Goal: Find specific page/section: Find specific page/section

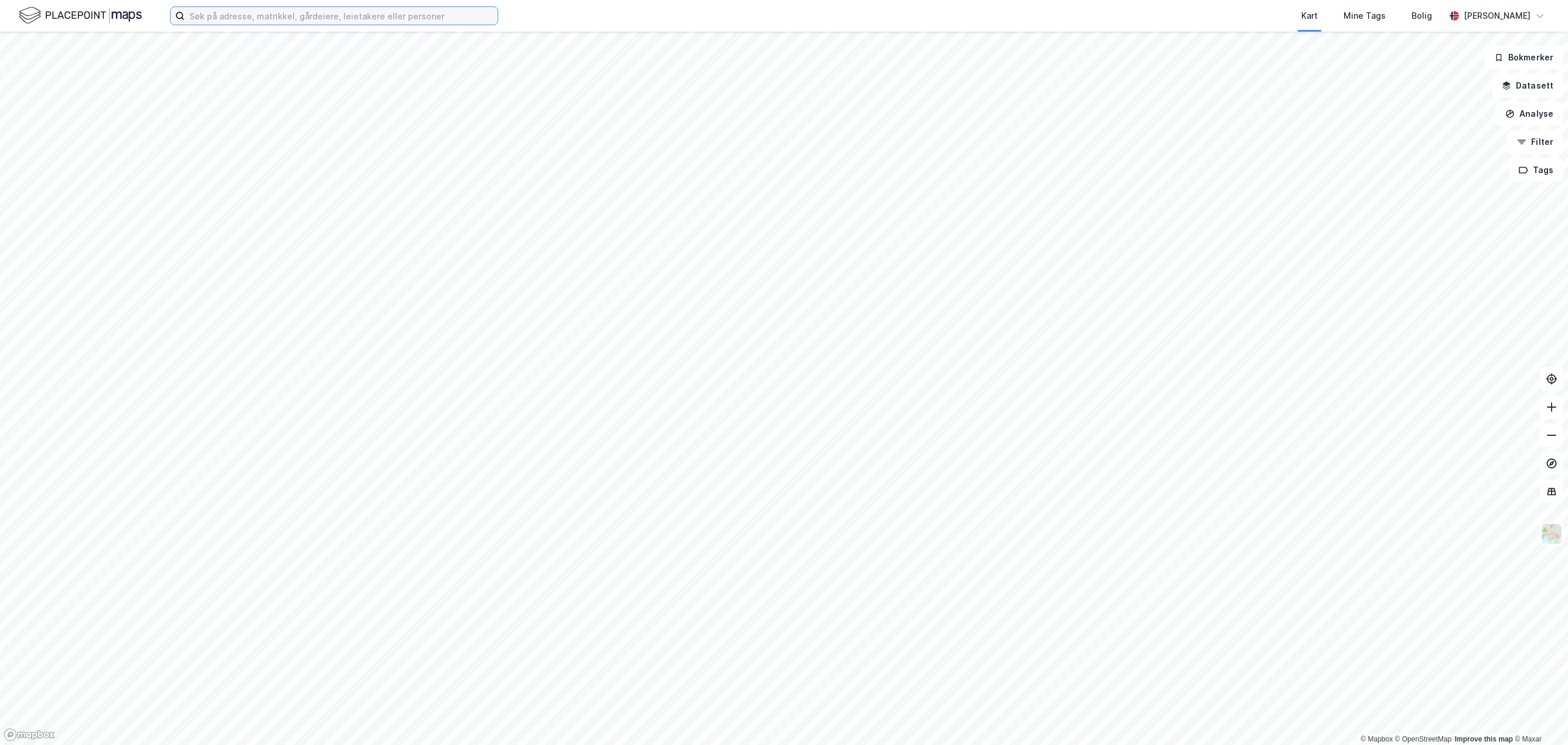
click at [243, 19] on input at bounding box center [342, 15] width 313 height 17
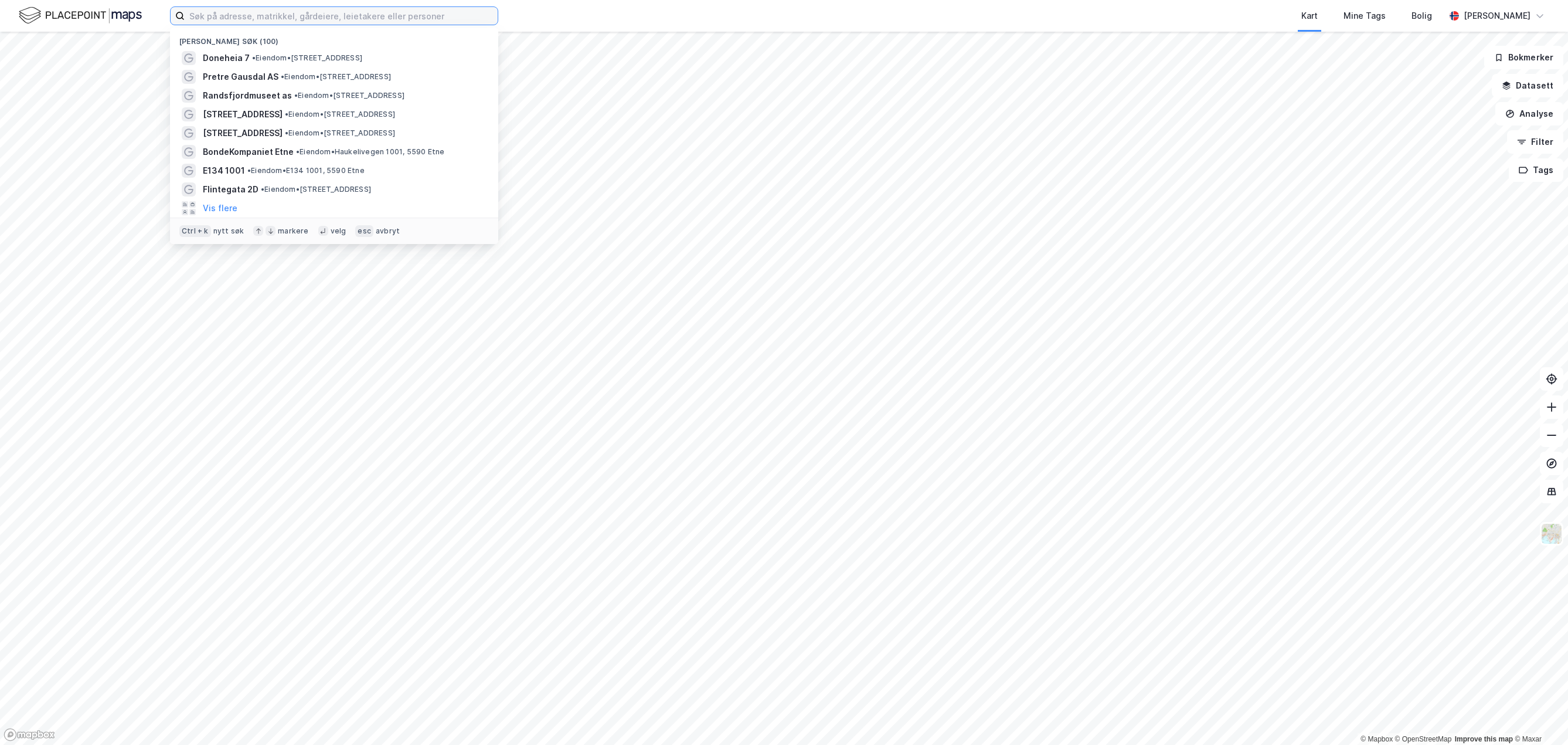
paste input "Habre partnership as"
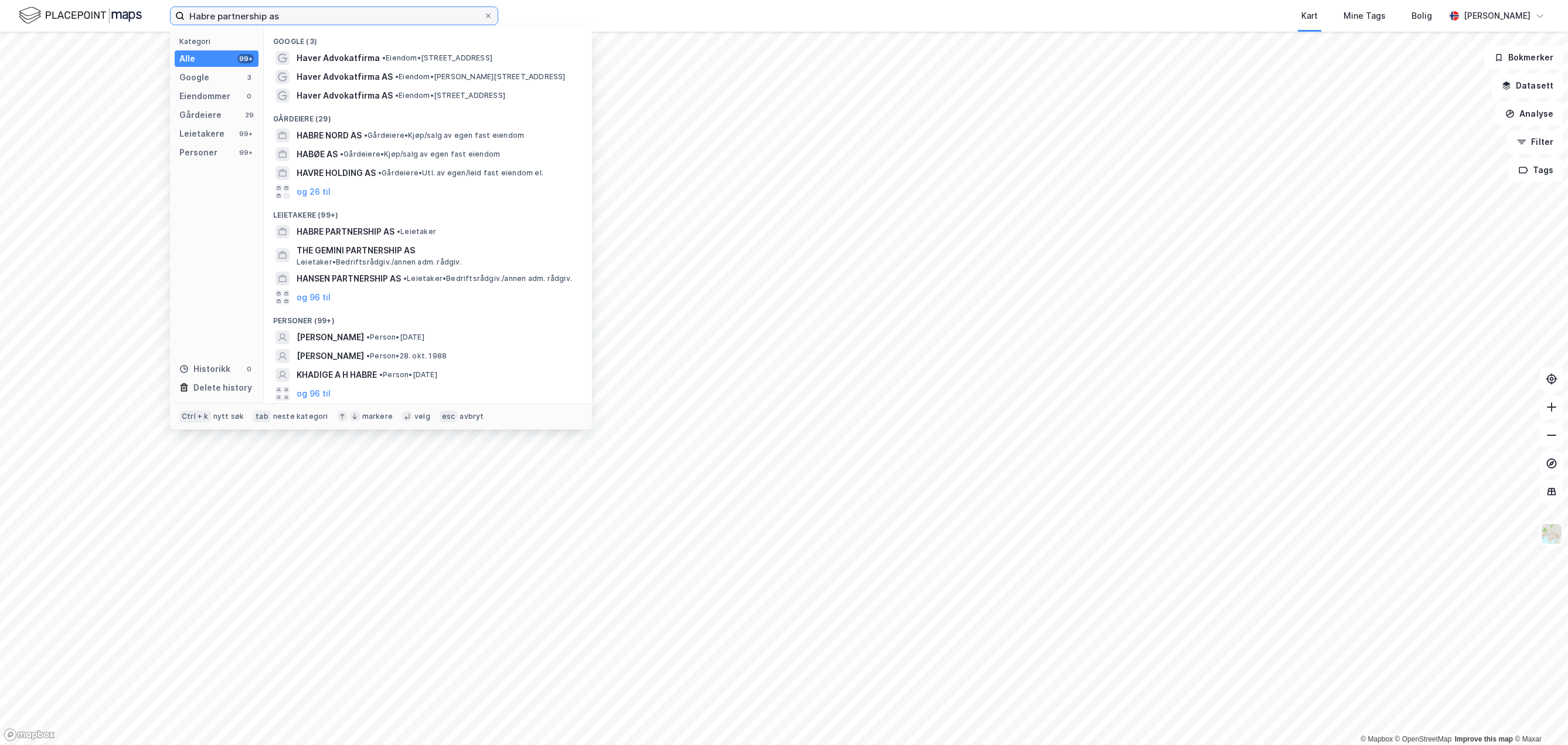
drag, startPoint x: 319, startPoint y: 12, endPoint x: 161, endPoint y: 14, distance: 158.0
click at [161, 14] on div "Habre partnership as Kategori Alle 99+ Google 3 Eiendommer 0 Gårdeiere 29 Leiet…" at bounding box center [784, 16] width 1568 height 32
paste input "[STREET_ADDRESS]"
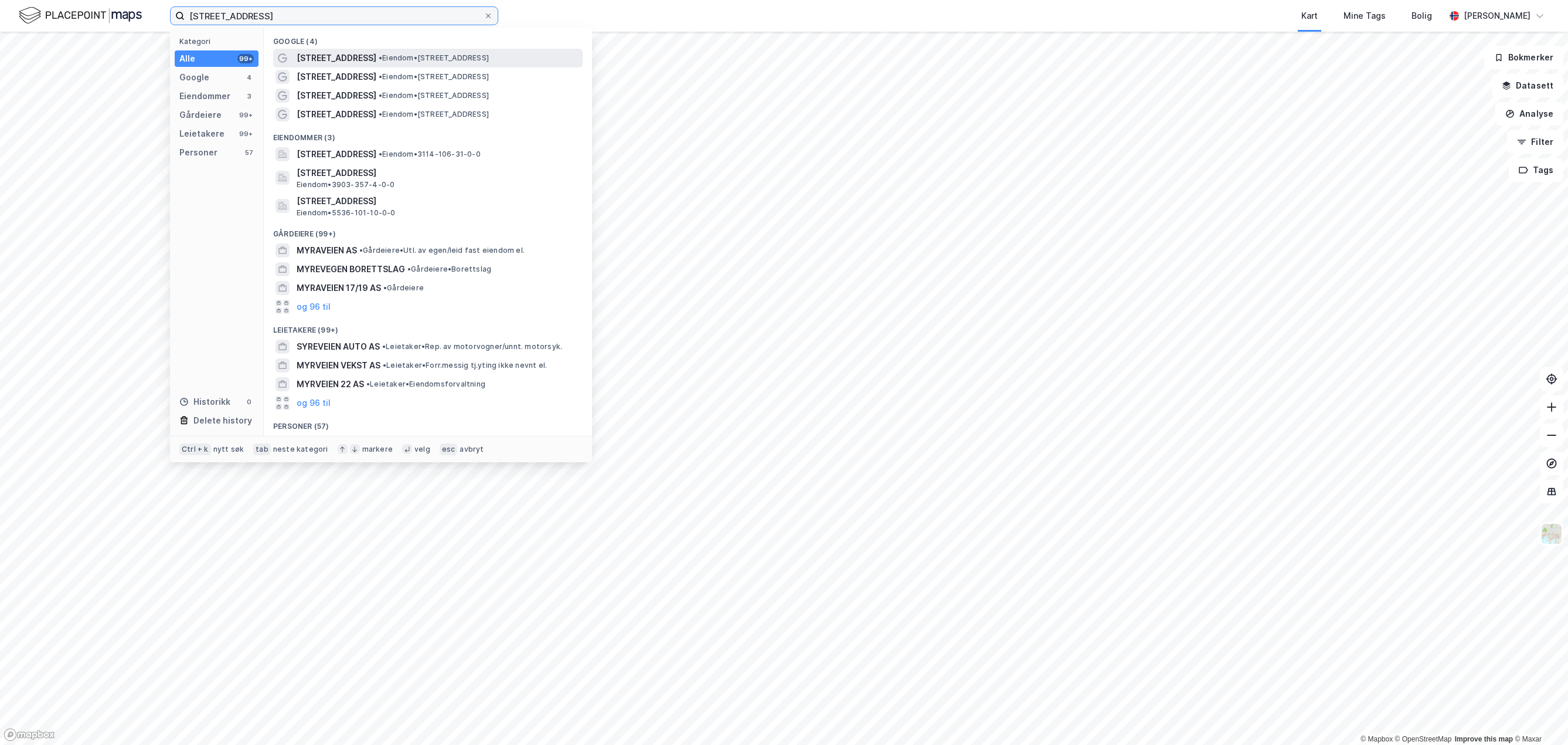
type input "[STREET_ADDRESS]"
click at [326, 61] on span "[STREET_ADDRESS]" at bounding box center [337, 58] width 80 height 14
